Goal: Task Accomplishment & Management: Manage account settings

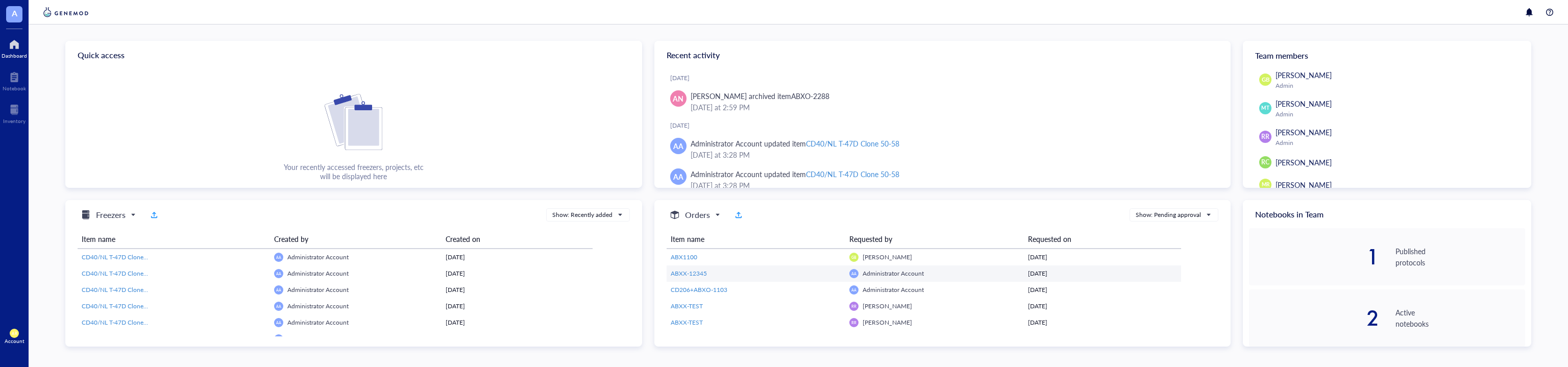
click at [701, 272] on span "ABXX-12345" at bounding box center [688, 274] width 36 height 9
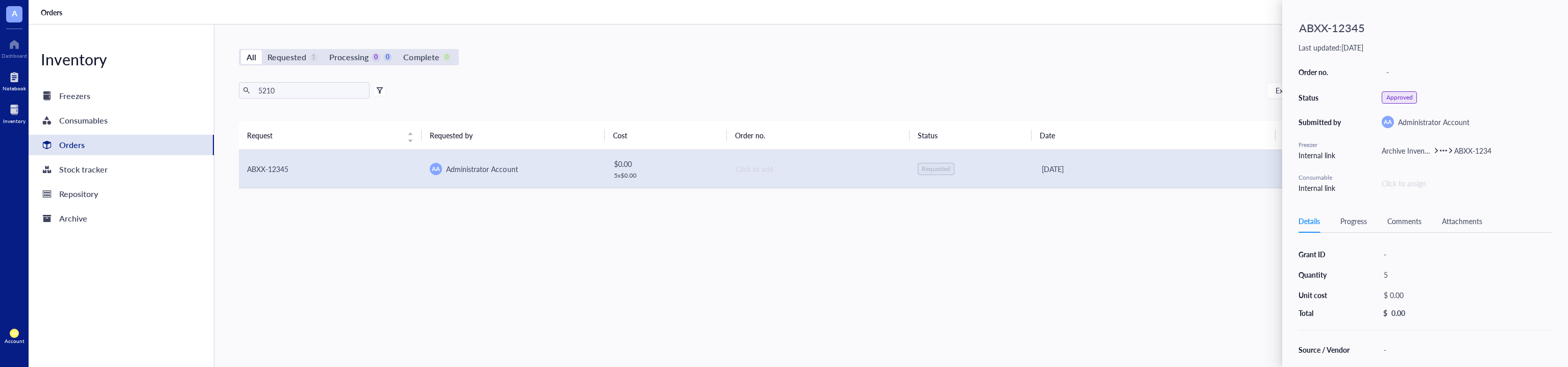
click at [20, 77] on div at bounding box center [14, 77] width 23 height 16
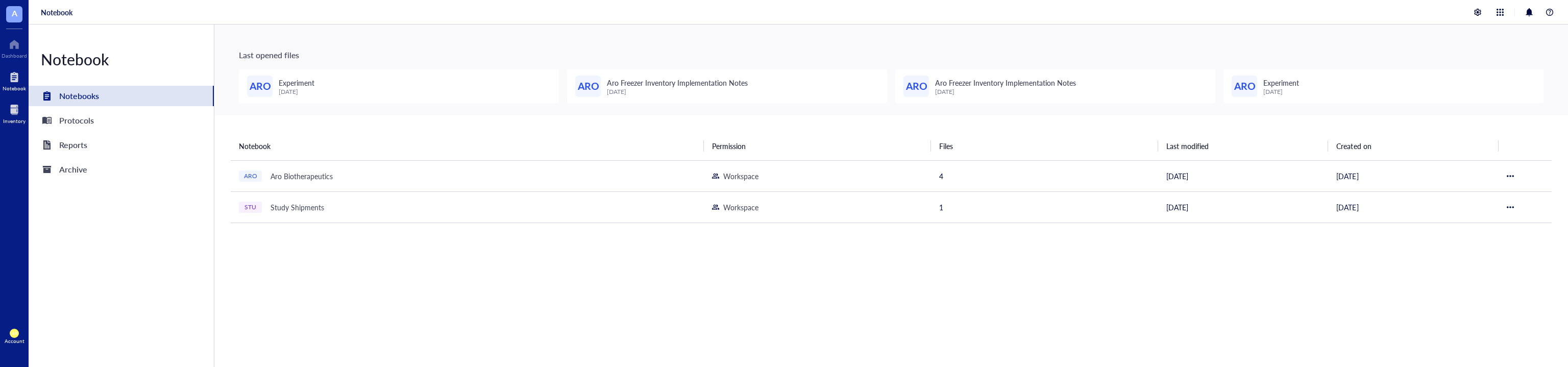
click at [19, 109] on div at bounding box center [14, 109] width 23 height 16
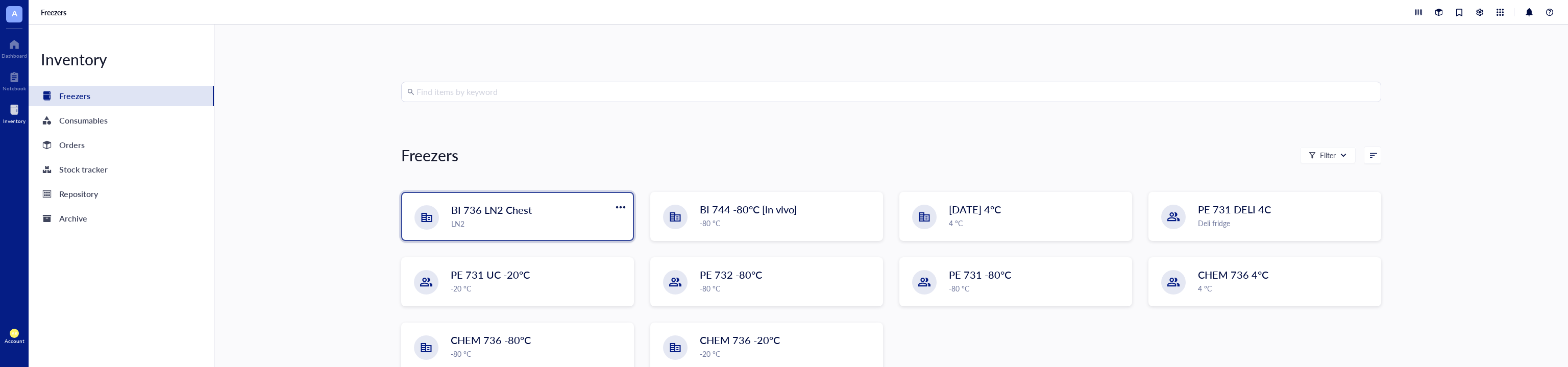
click at [611, 193] on div "BI 736 LN2 Chest LN2" at bounding box center [517, 216] width 231 height 47
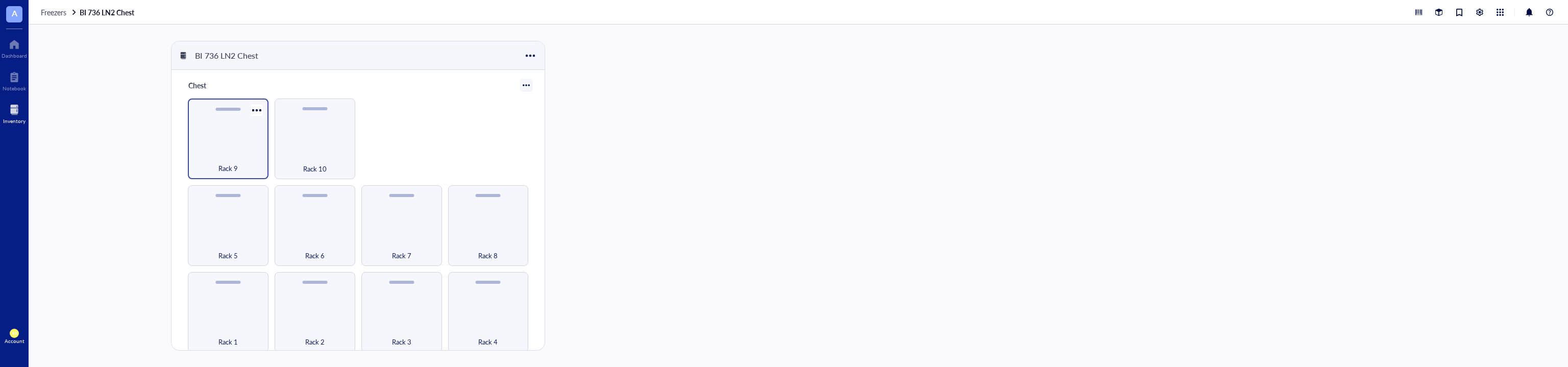
click at [223, 154] on div "Rack 9" at bounding box center [228, 162] width 70 height 23
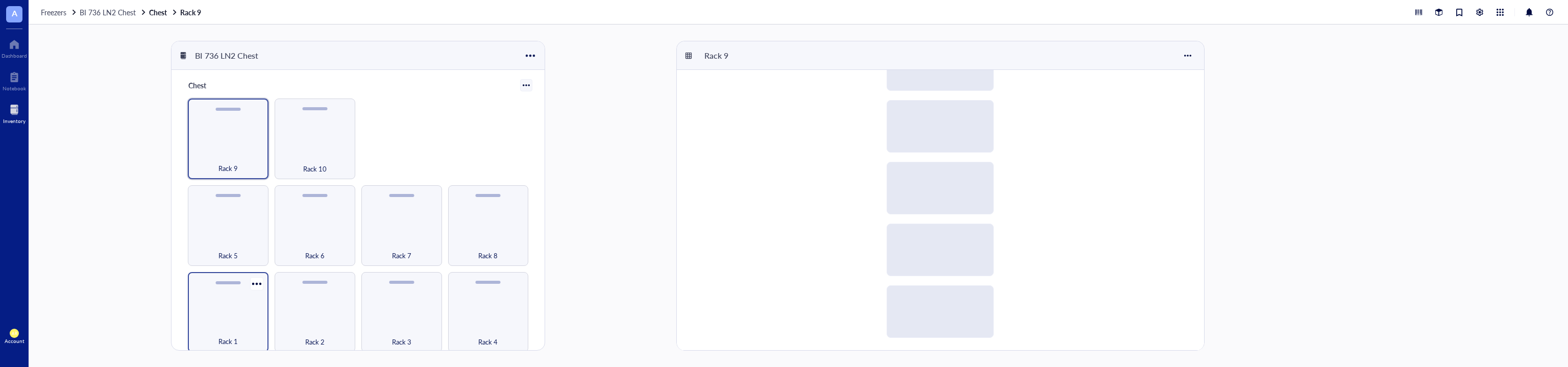
scroll to position [2, 0]
click at [240, 302] on div "Rack 1" at bounding box center [228, 311] width 81 height 81
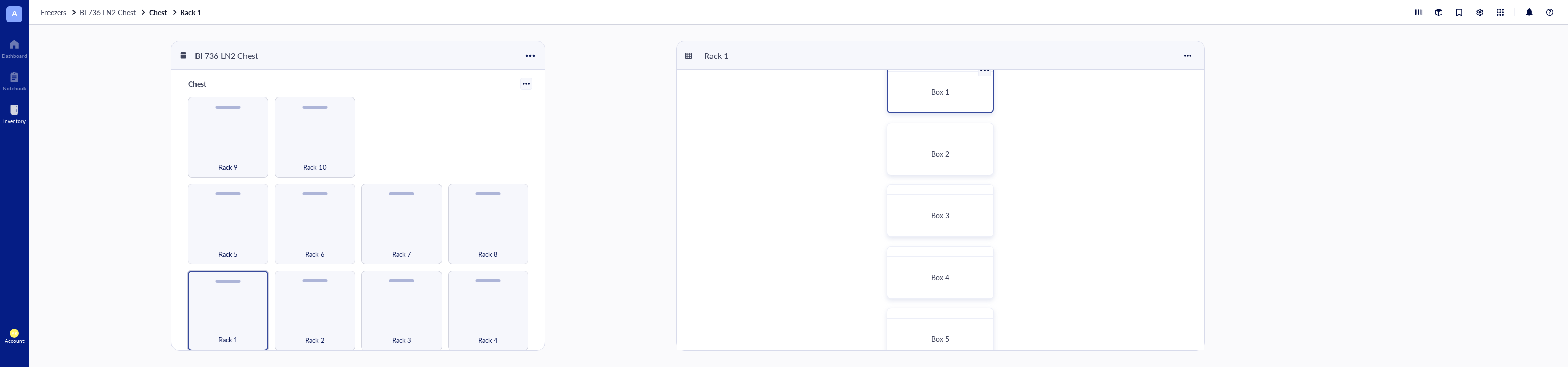
scroll to position [23, 0]
click at [944, 100] on div "Box 1" at bounding box center [940, 92] width 97 height 32
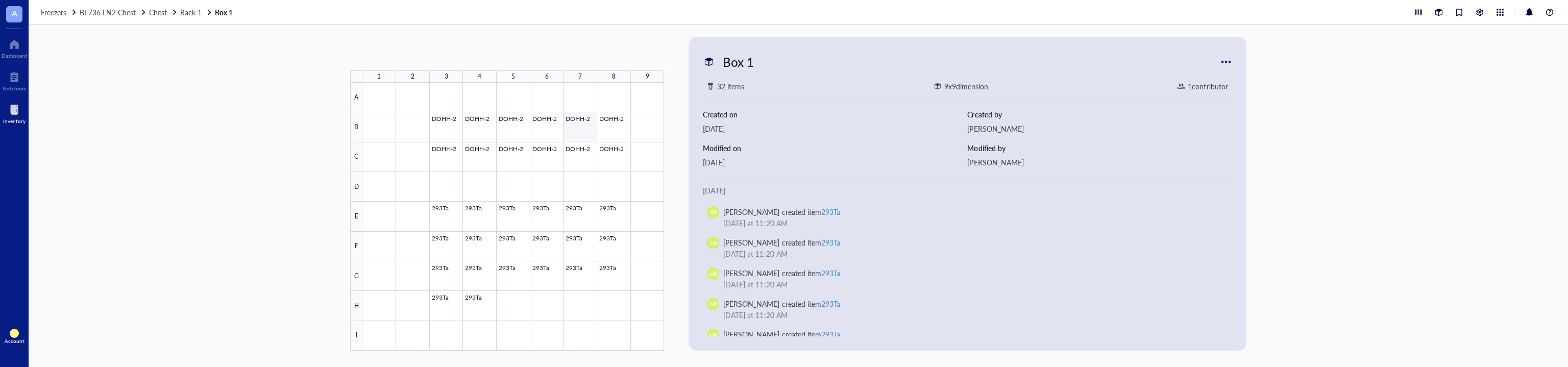
click at [583, 135] on div at bounding box center [513, 217] width 301 height 268
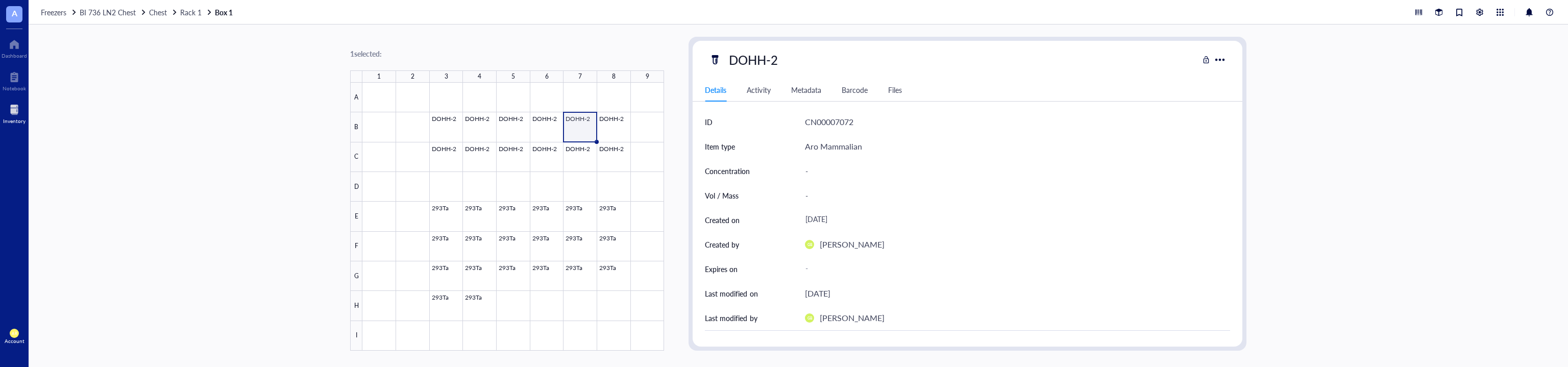
click at [577, 131] on div at bounding box center [513, 217] width 301 height 268
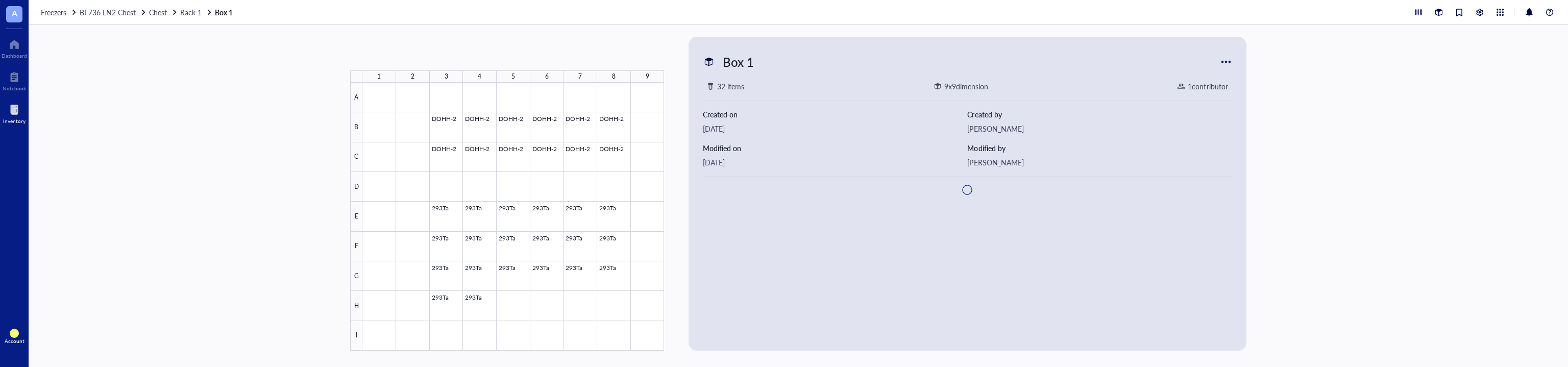
drag, startPoint x: 585, startPoint y: 69, endPoint x: 597, endPoint y: 131, distance: 63.2
click at [636, 73] on div "1 2 3 4 5 6 7 8 9 A B C D E F G H I DOHH-2 DOHH-2 DOHH-2 DOHH-2 DOHH-2 DOHH-2 D…" at bounding box center [507, 194] width 314 height 314
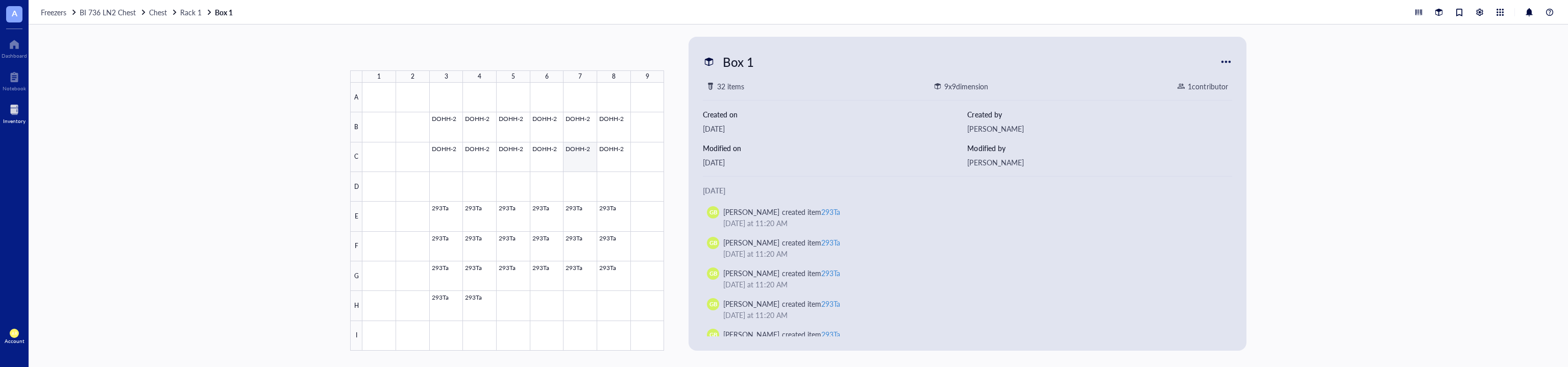
click at [580, 152] on div at bounding box center [513, 217] width 301 height 268
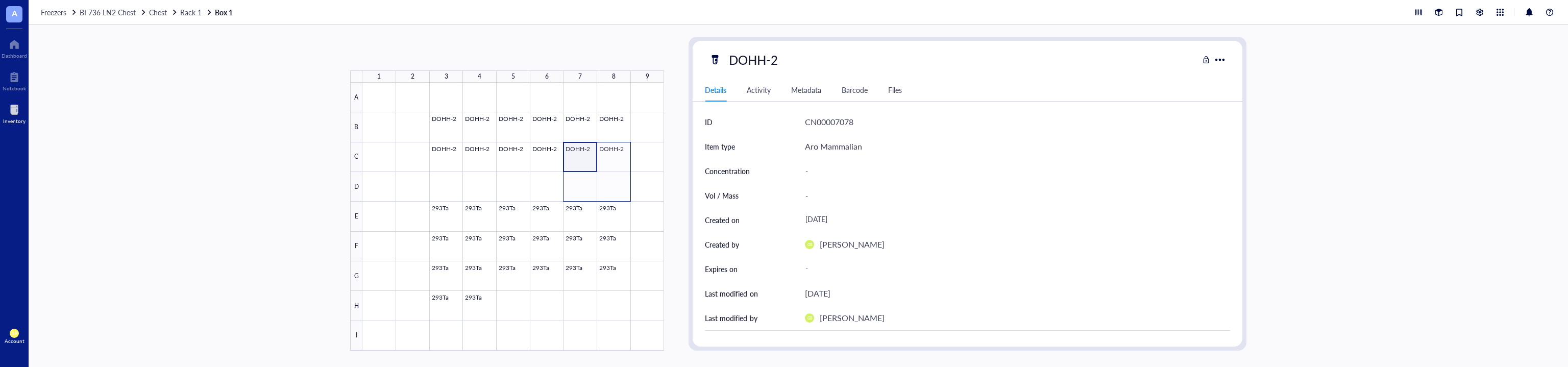
click at [595, 178] on div at bounding box center [513, 217] width 301 height 268
click at [603, 176] on div at bounding box center [513, 217] width 301 height 268
click at [583, 162] on div at bounding box center [513, 217] width 301 height 268
drag, startPoint x: 597, startPoint y: 170, endPoint x: 599, endPoint y: 188, distance: 18.1
click at [0, 0] on div "DOHH-2 DOHH-2 DOHH-2 DOHH-2 DOHH-2 DOHH-2 DOHH-2 DOHH-2 DOHH-2 DOHH-2 DOHH-2 DO…" at bounding box center [0, 0] width 0 height 0
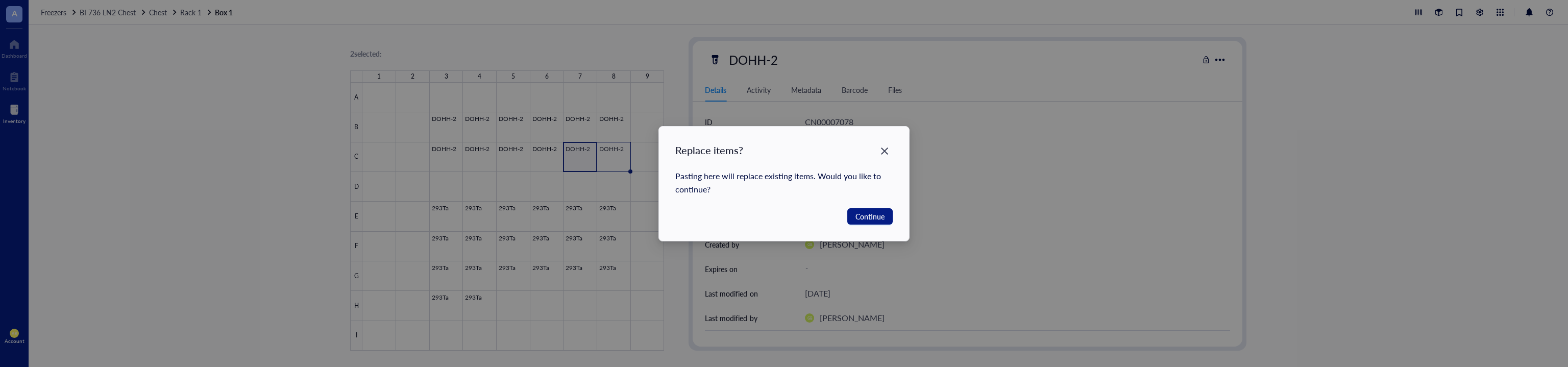
click at [895, 149] on div "Replace items? Pasting here will replace existing items. Would you like to cont…" at bounding box center [784, 183] width 251 height 114
click at [886, 154] on icon "Close" at bounding box center [885, 151] width 10 height 10
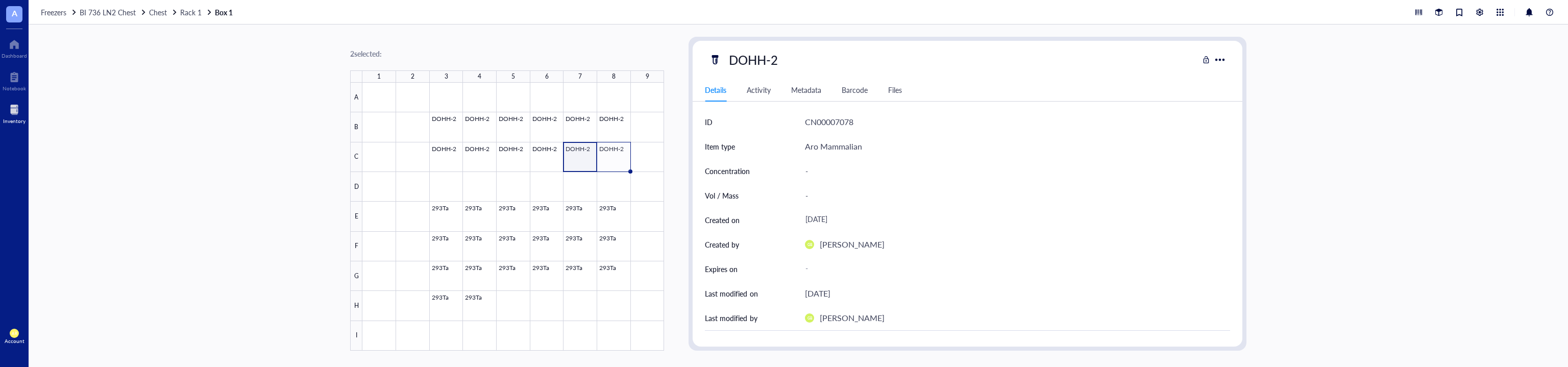
click at [329, 49] on div "2 selected: 1 2 3 4 5 6 7 8 9 A B C D E F G H I DOHH-2 DOHH-2 DOHH-2 DOHH-2 DOH…" at bounding box center [798, 195] width 1539 height 343
click at [580, 182] on div at bounding box center [513, 217] width 301 height 268
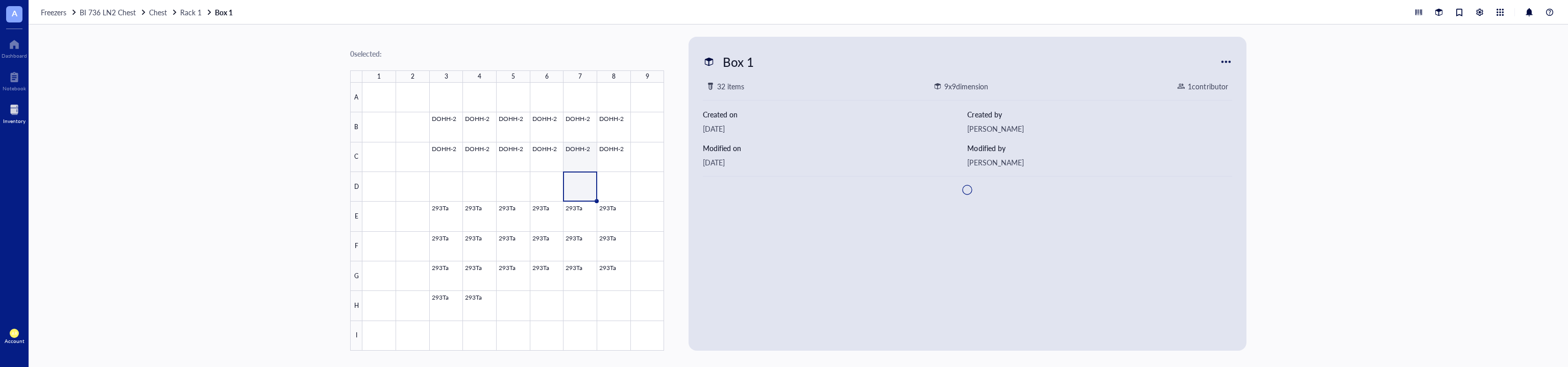
click at [583, 155] on div at bounding box center [513, 217] width 301 height 268
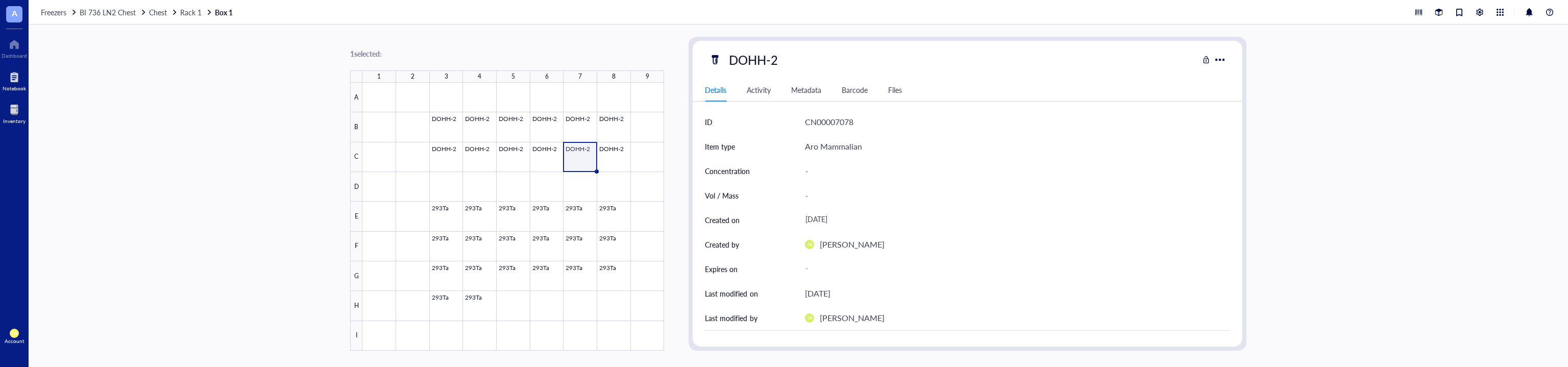
click at [9, 92] on div "Notebook" at bounding box center [14, 89] width 23 height 6
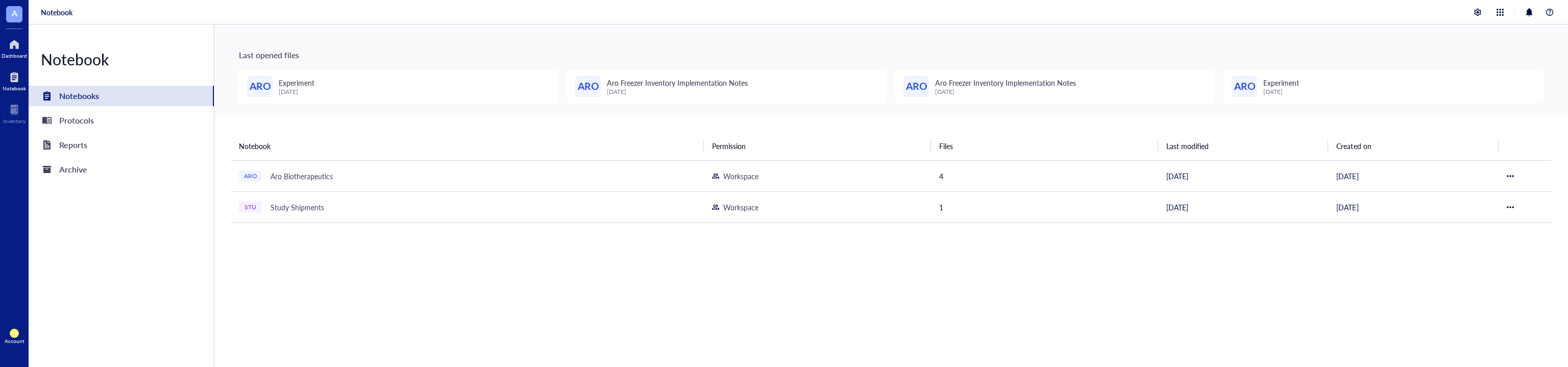
click at [23, 50] on div at bounding box center [15, 44] width 26 height 16
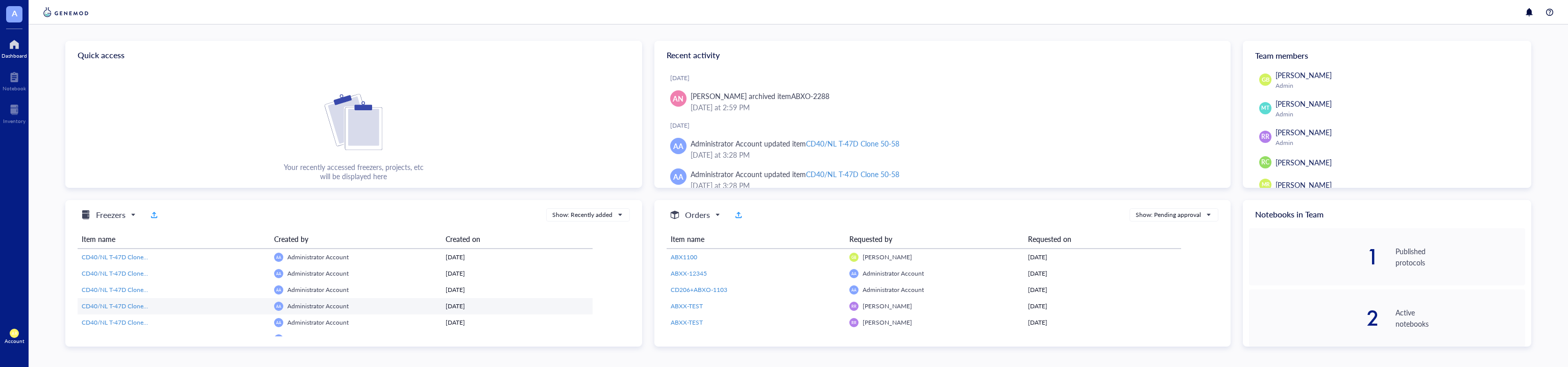
click at [326, 312] on td "AA Administrator Account" at bounding box center [356, 307] width 171 height 16
click at [325, 306] on span "Administrator Account" at bounding box center [318, 306] width 61 height 9
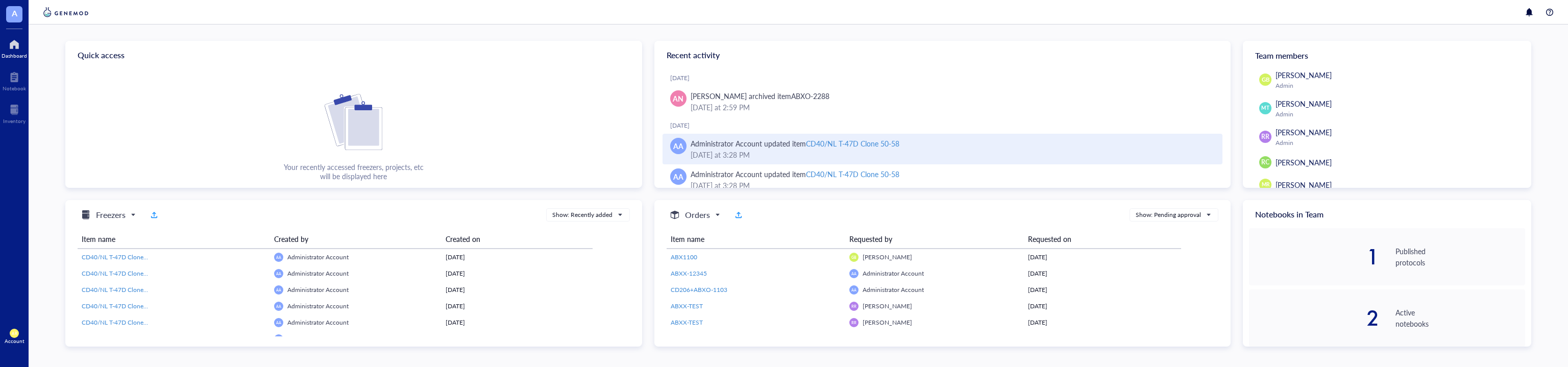
click at [686, 152] on div "AA" at bounding box center [678, 146] width 16 height 16
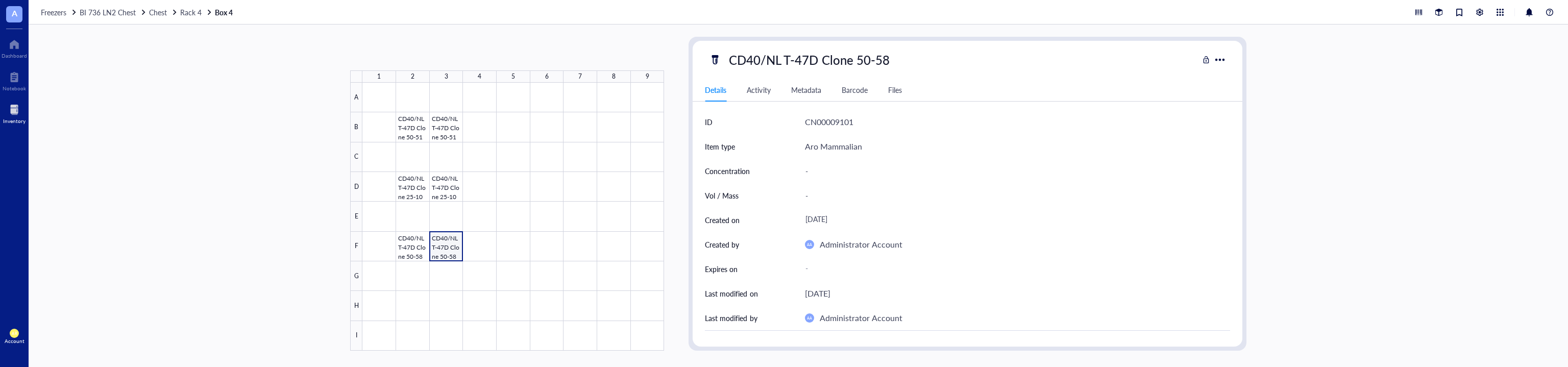
click at [12, 114] on div at bounding box center [14, 109] width 23 height 16
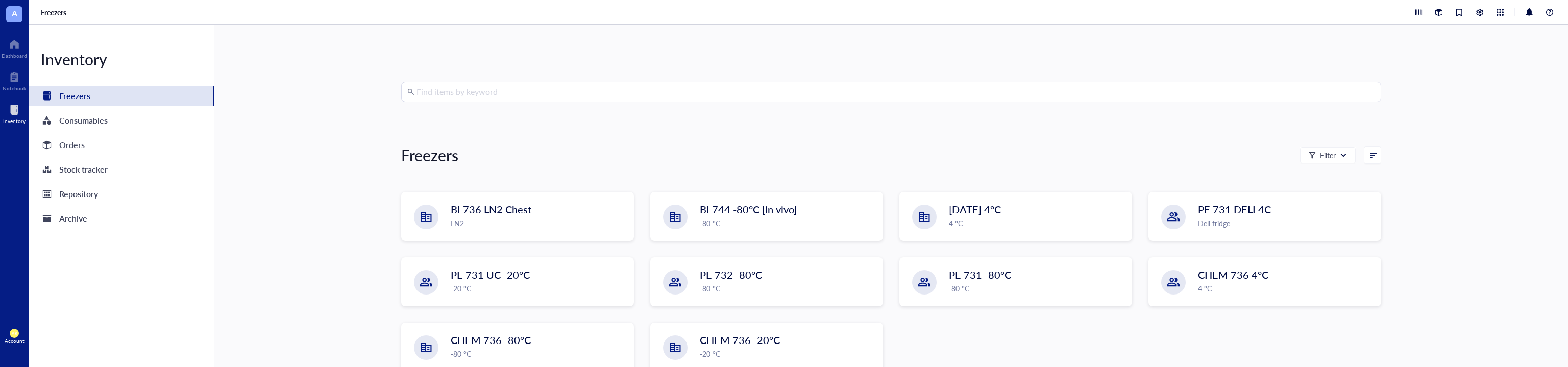
click at [14, 332] on span "AR" at bounding box center [14, 333] width 5 height 5
click at [77, 296] on link "Account settings" at bounding box center [73, 299] width 67 height 18
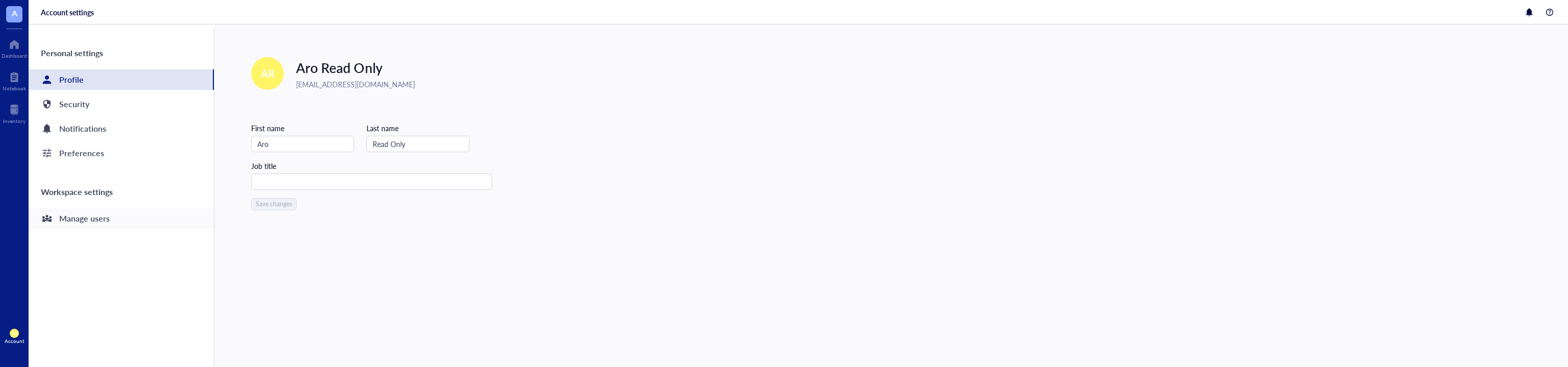
click at [104, 226] on div "Manage users" at bounding box center [121, 218] width 185 height 20
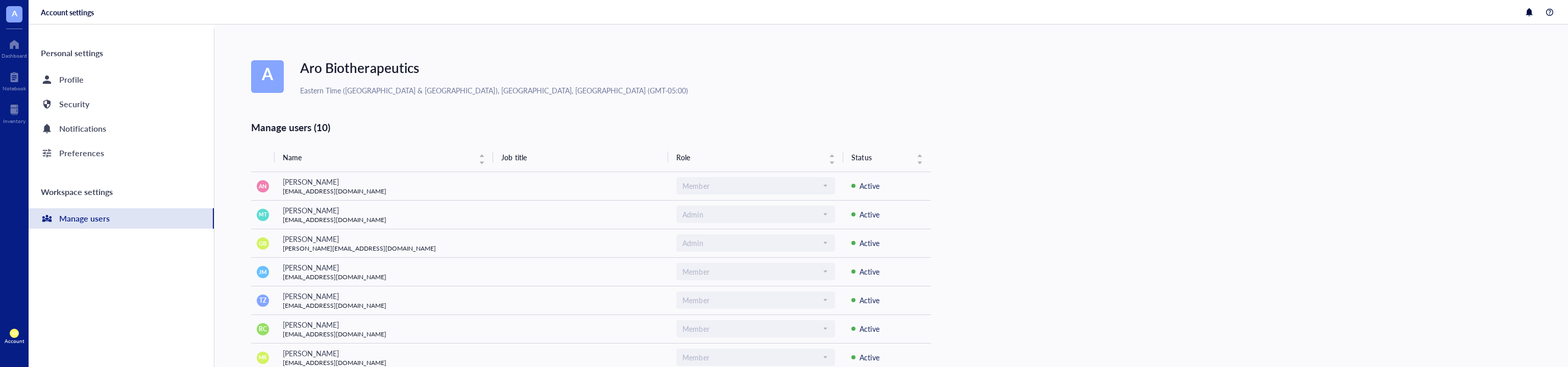
click at [20, 335] on div "AR Account" at bounding box center [14, 336] width 29 height 29
click at [95, 352] on link "Logout" at bounding box center [73, 354] width 67 height 18
